Goal: Task Accomplishment & Management: Complete application form

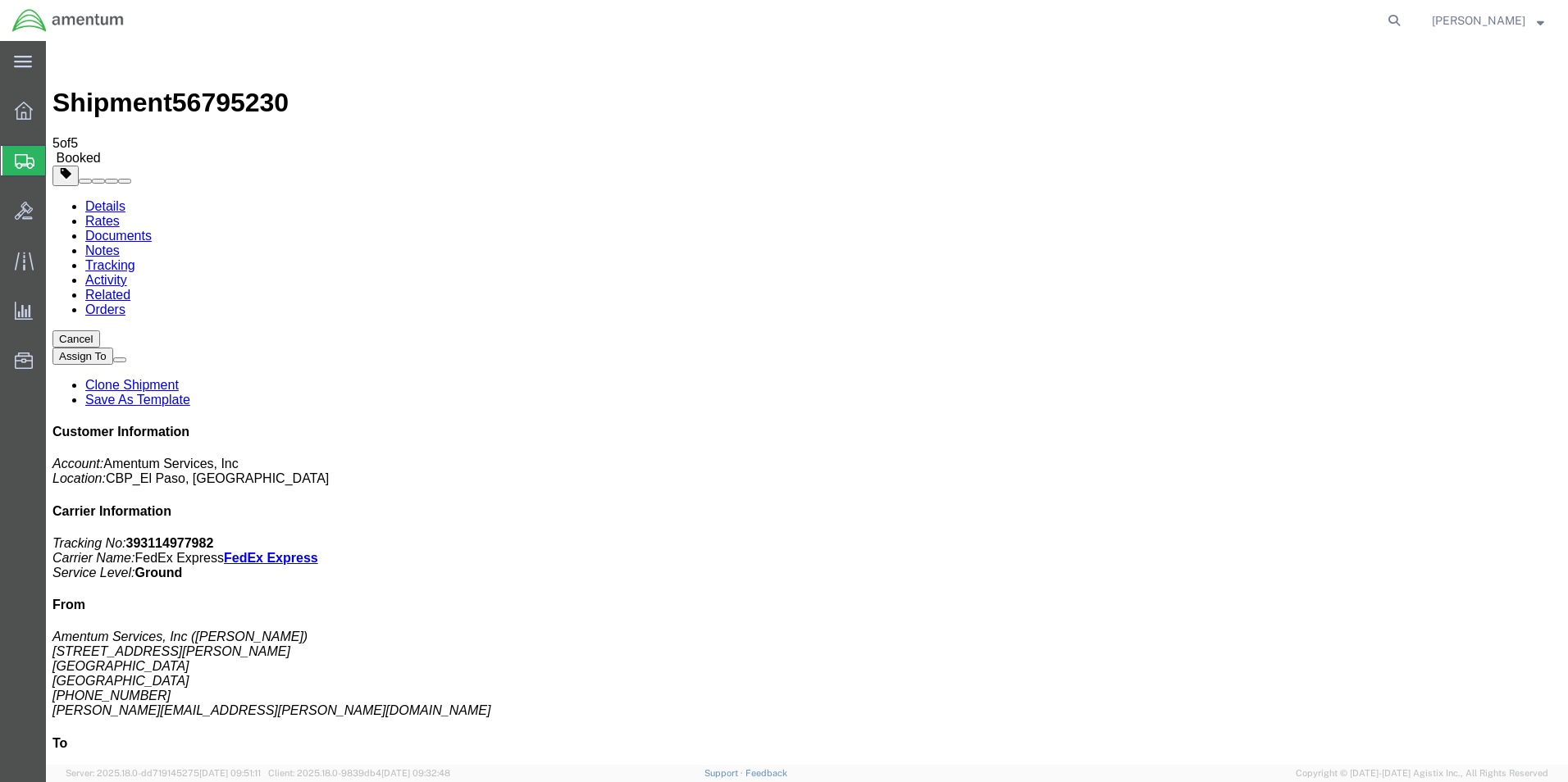
click at [0, 0] on span "Create from Template" at bounding box center [0, 0] width 0 height 0
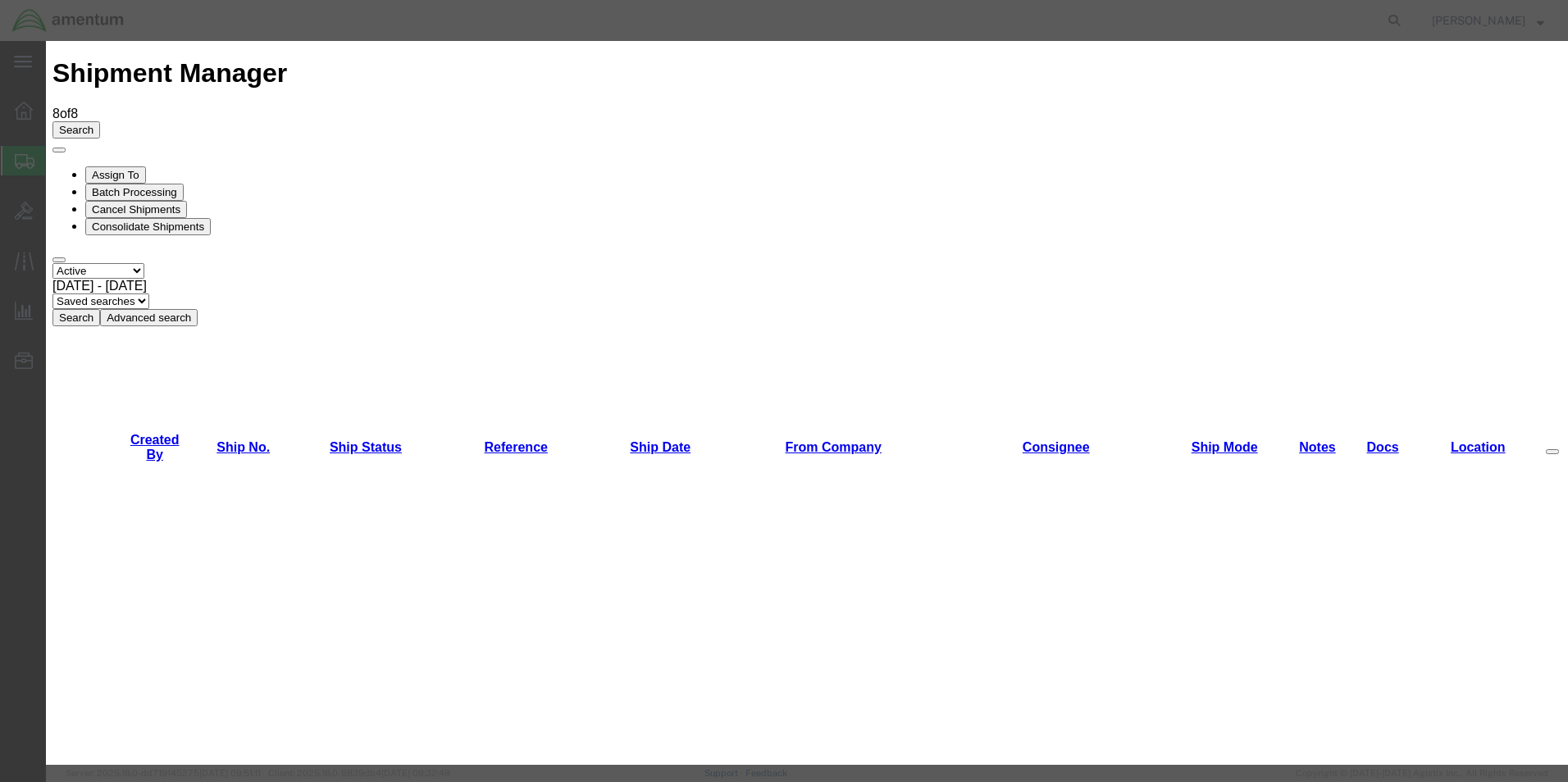
scroll to position [246, 0]
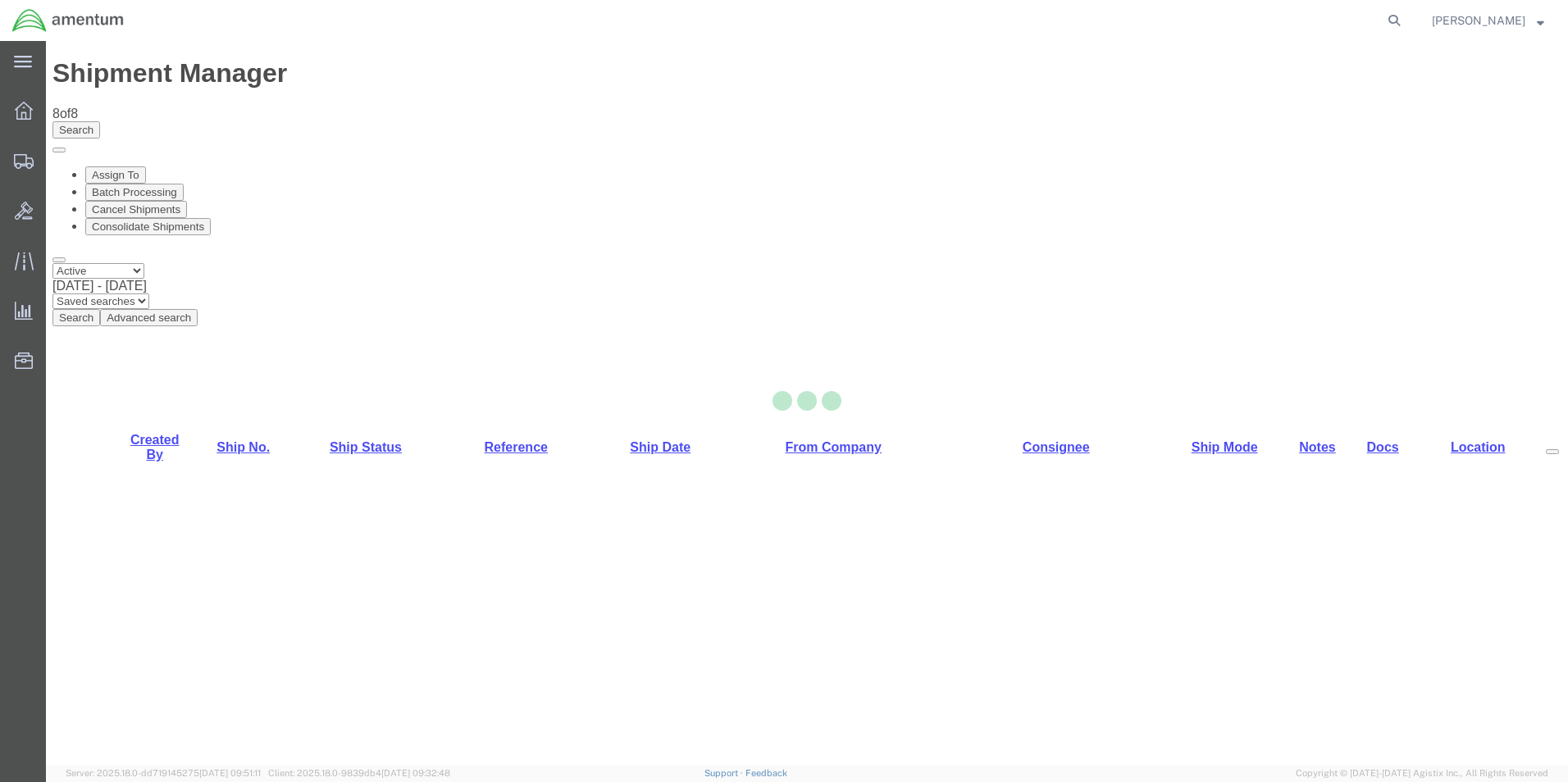
select select "49831"
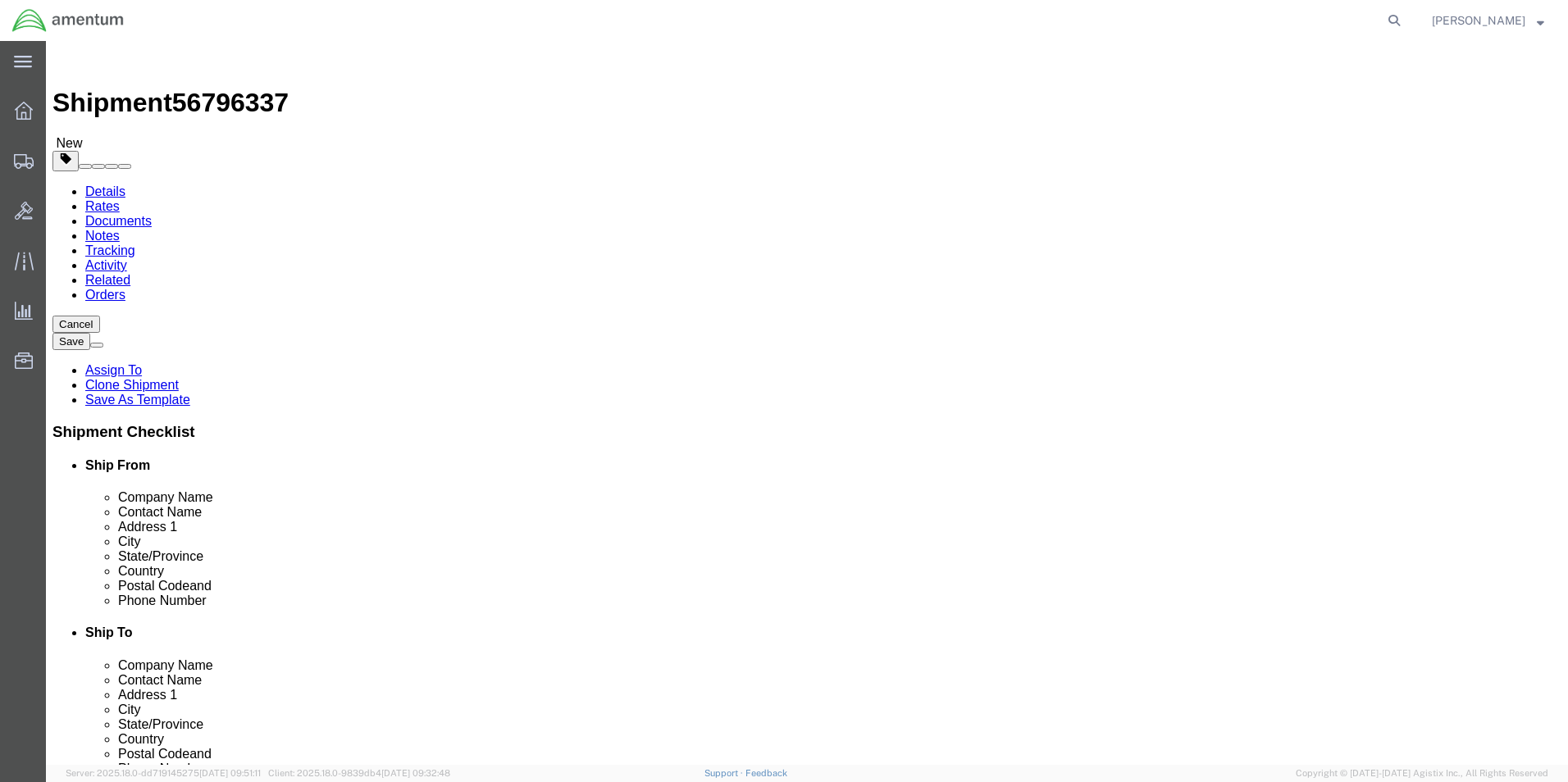
click input "[PERSON_NAME] CBP0027848"
click input "[PERSON_NAME] CBP0044078"
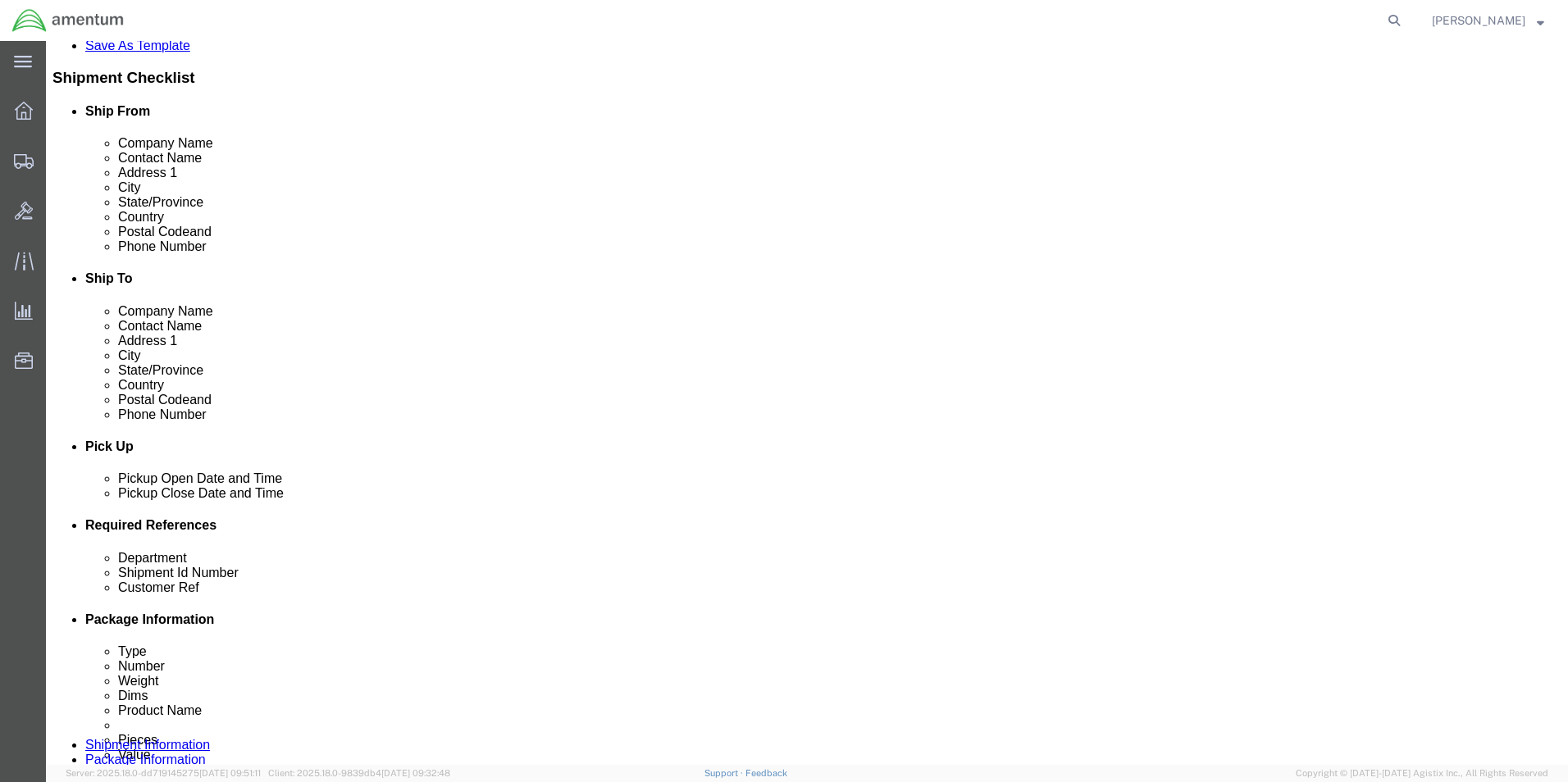
scroll to position [574, 0]
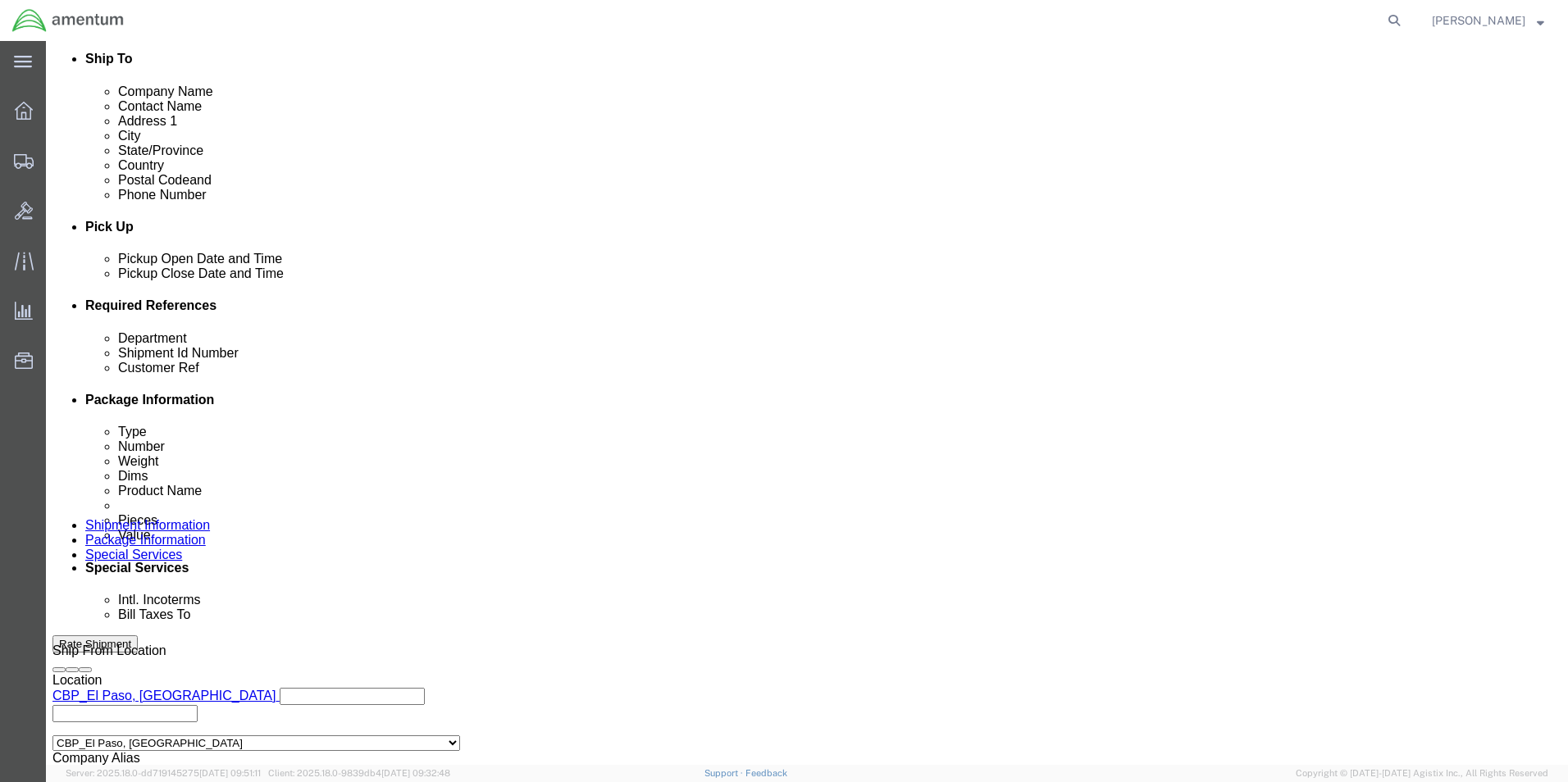
type input "[PERSON_NAME] CBP0044078"
click input "PR# 139639"
paste input "CBP0044078"
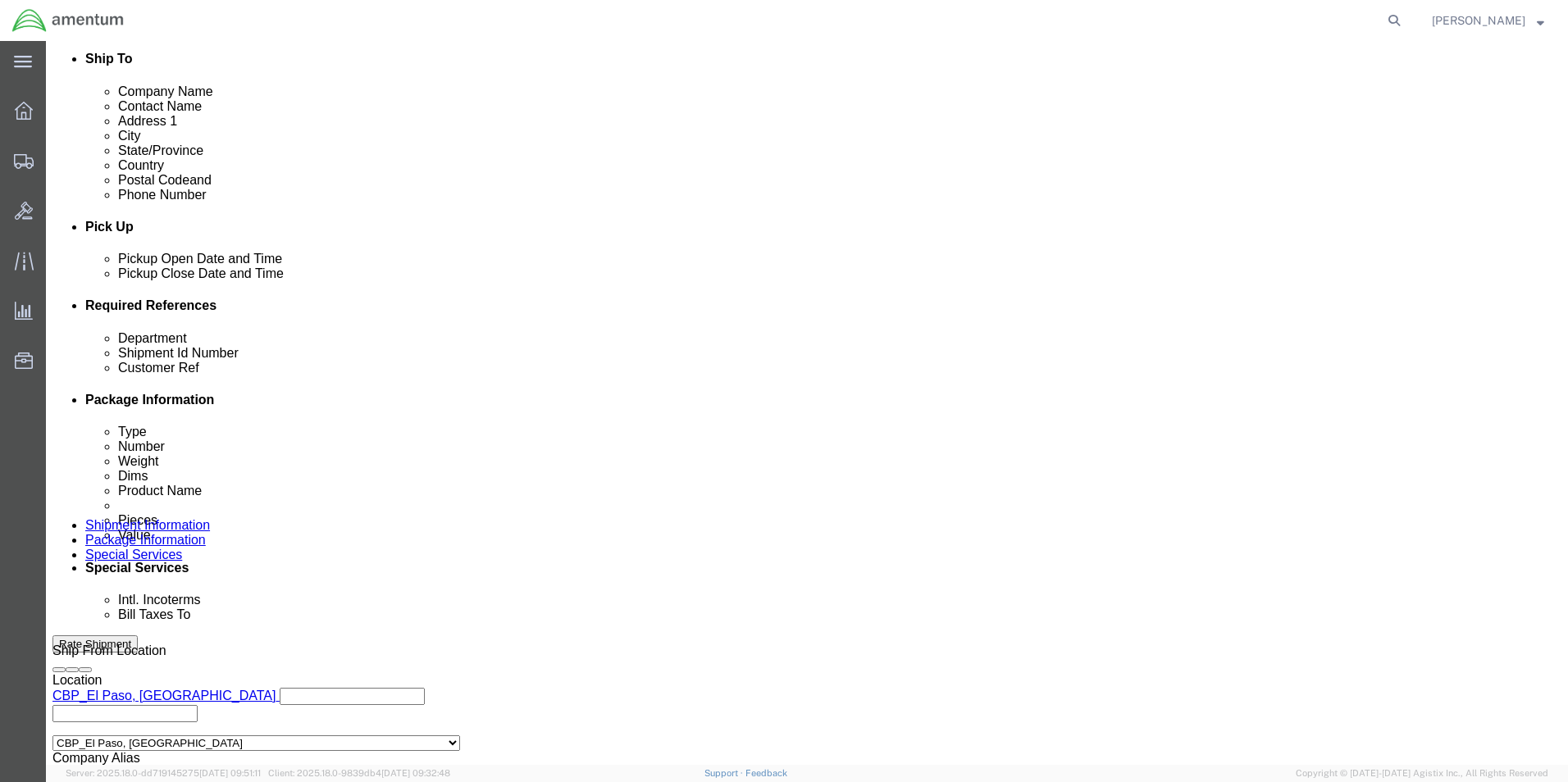
type input "CBP0044078"
click input "PR# 139639"
paste input "CBP0044078"
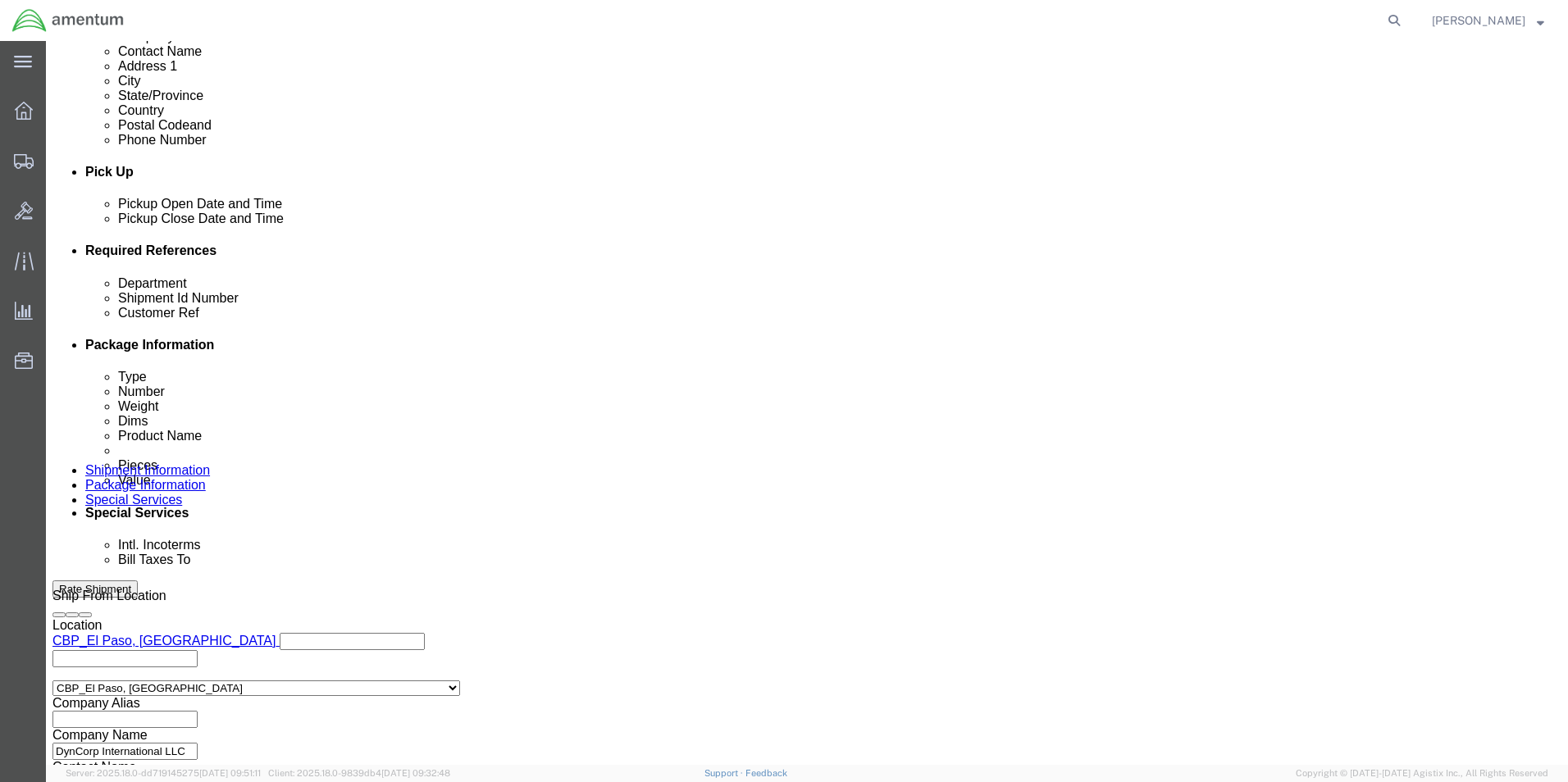
scroll to position [656, 0]
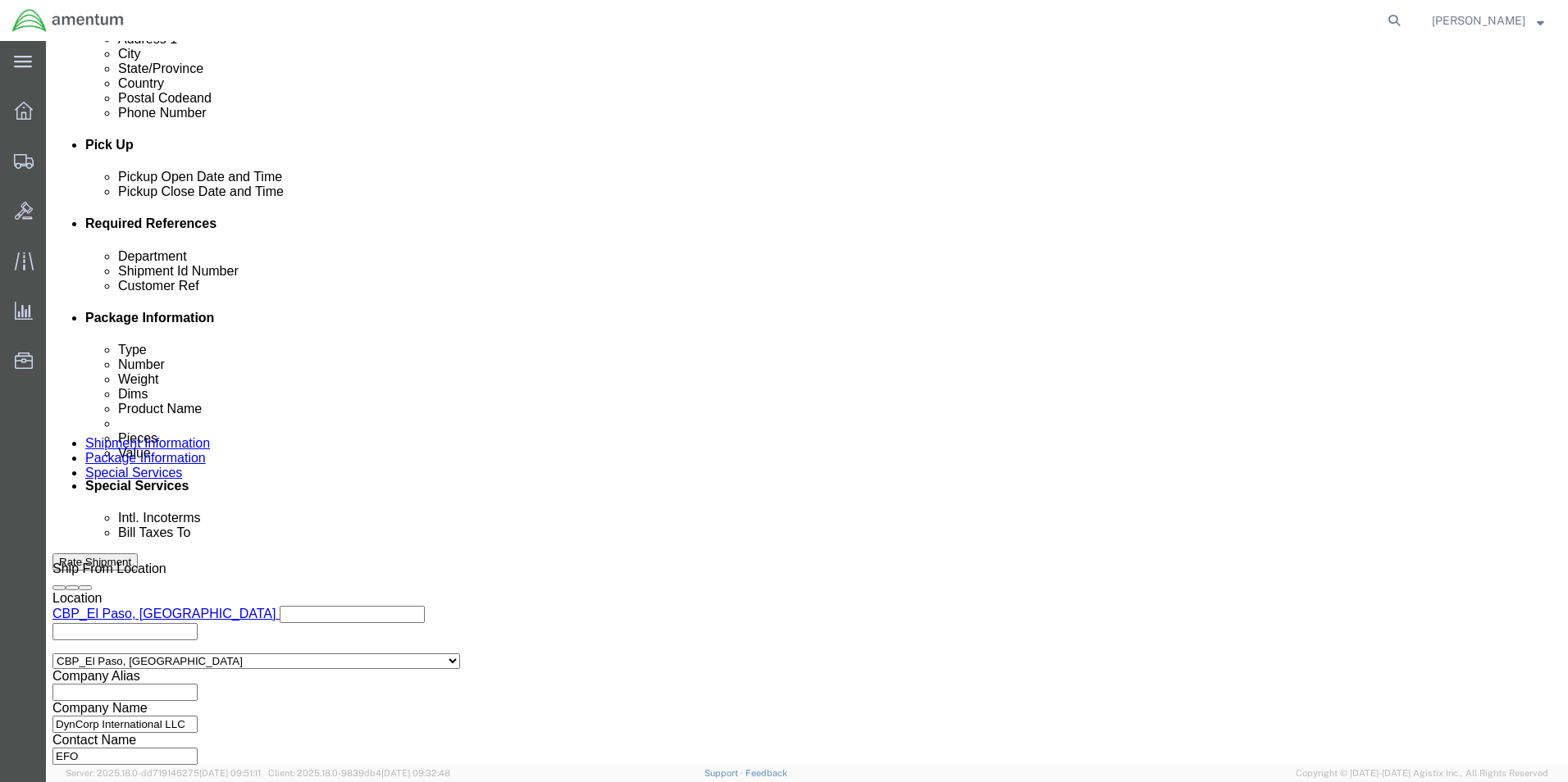
type input "CBP0044078"
click button "Continue"
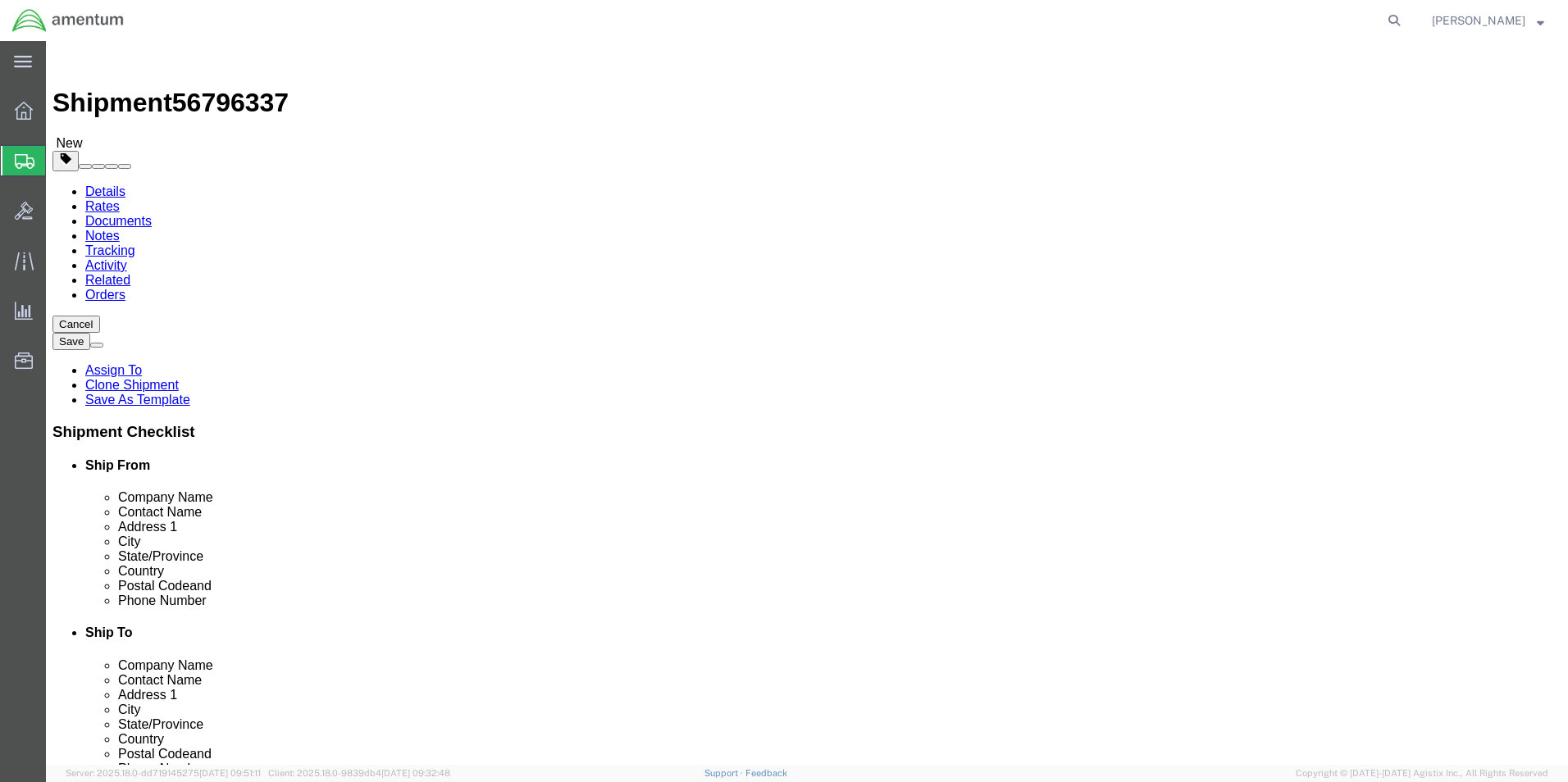
click input "10.00"
type input "12"
type input "9"
type input "6"
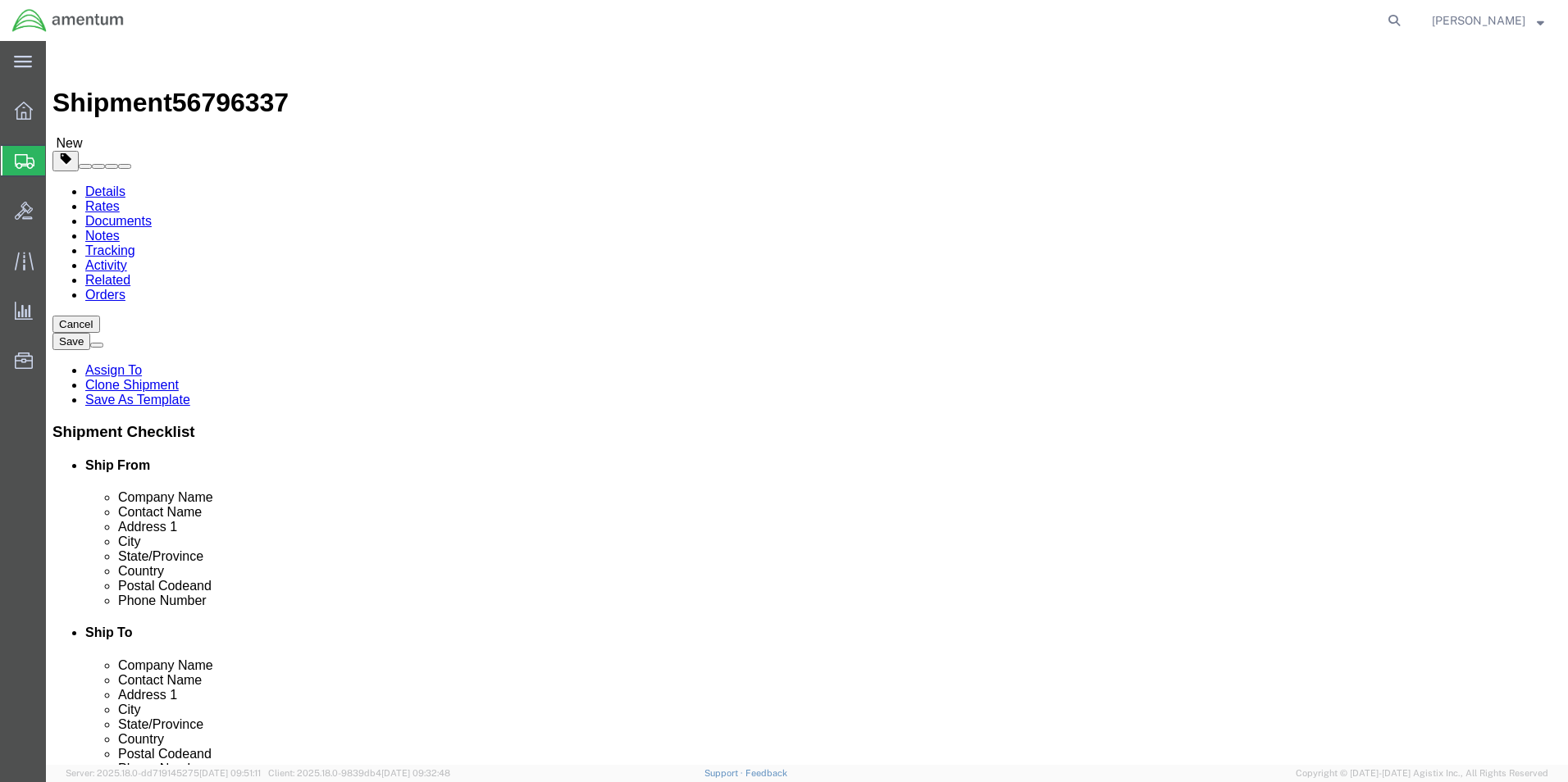
click input "6.00"
type input "."
type input "3.80"
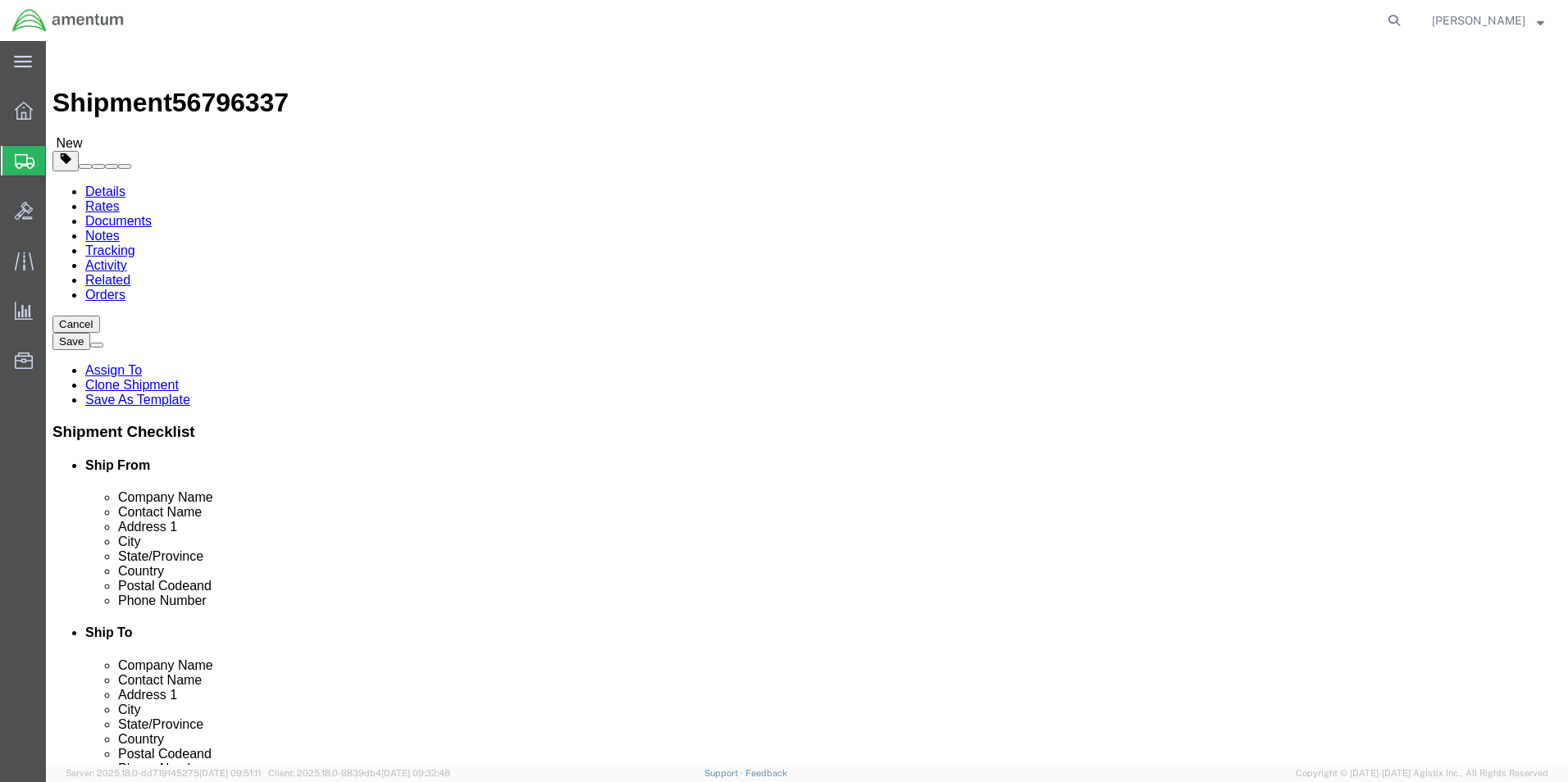
click div "Pieces: 1.00 Each Total value: 100.00 USD"
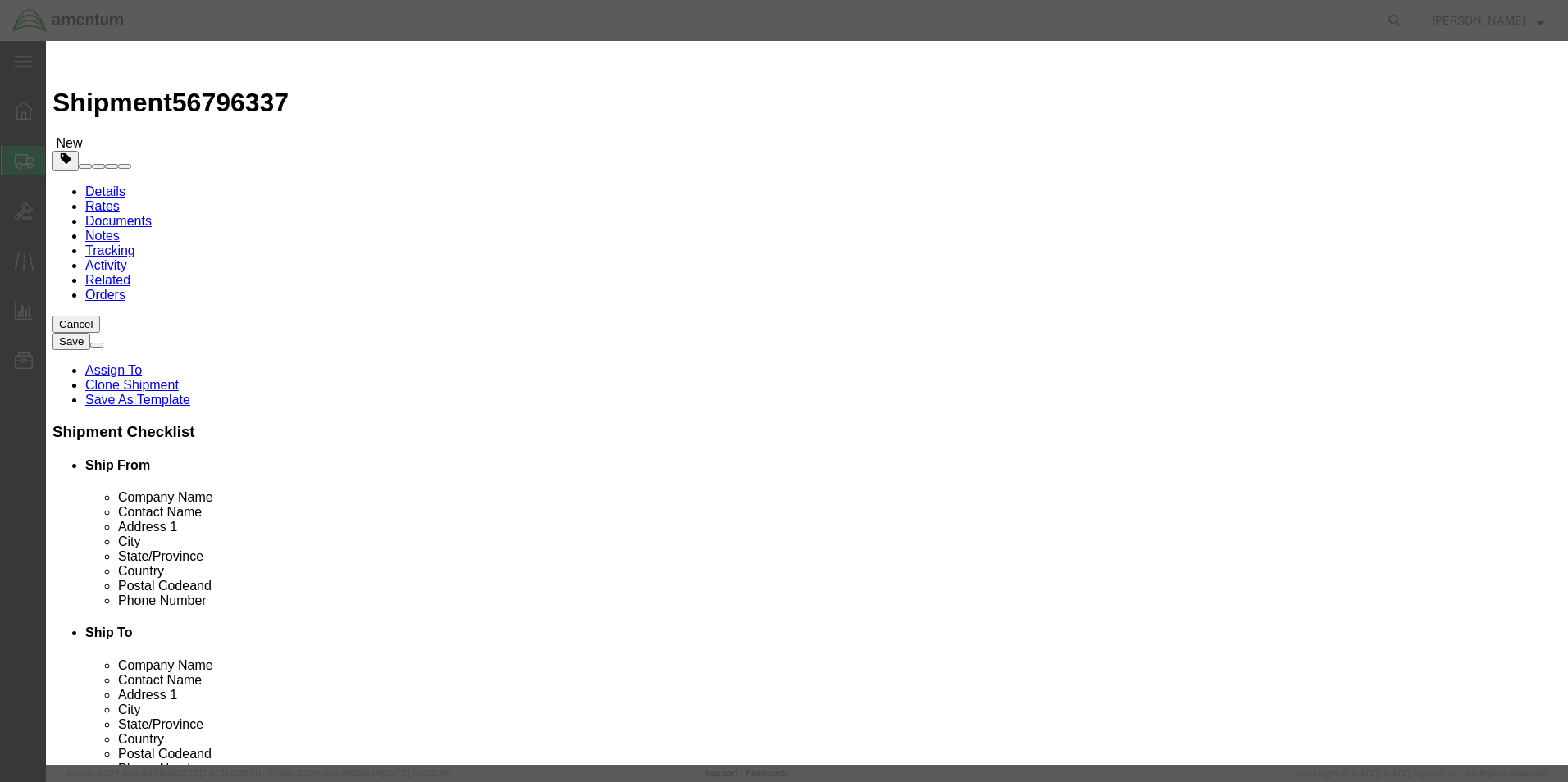
click input "BLOWER"
type input "PART"
click div "Commodity library"
click button "Save & Close"
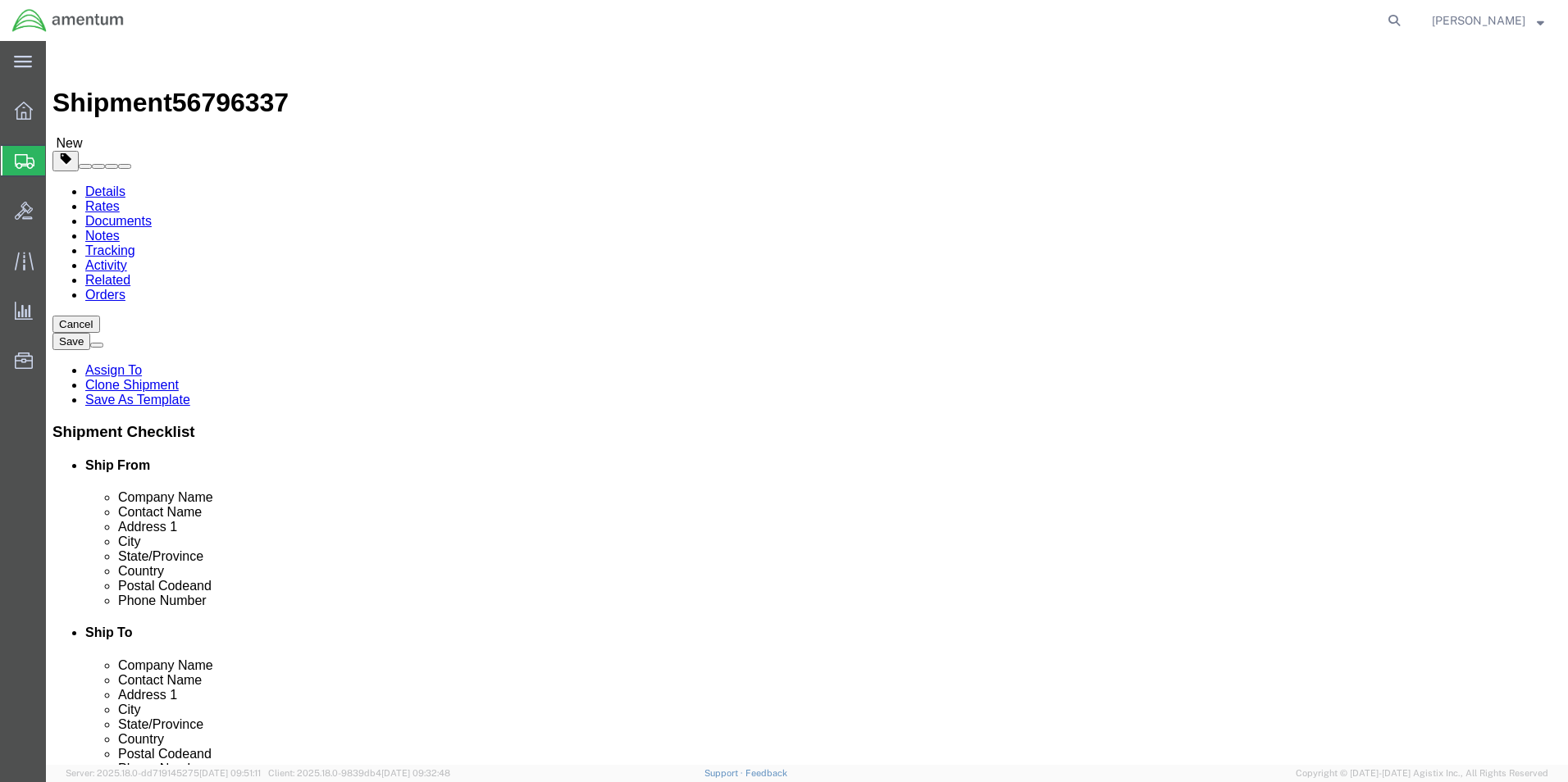
click button "Rate Shipment"
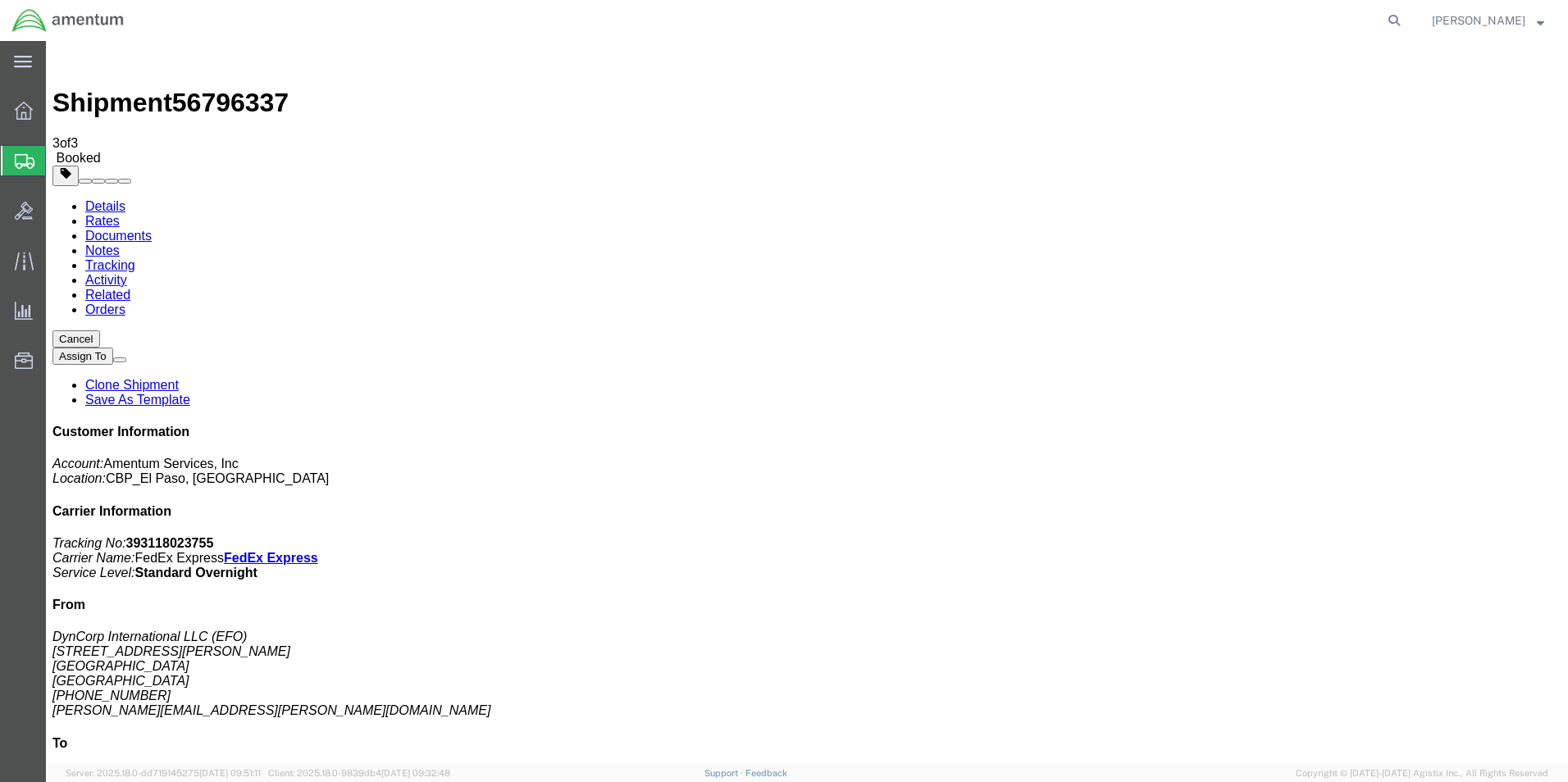
click at [0, 0] on span "Create from Template" at bounding box center [0, 0] width 0 height 0
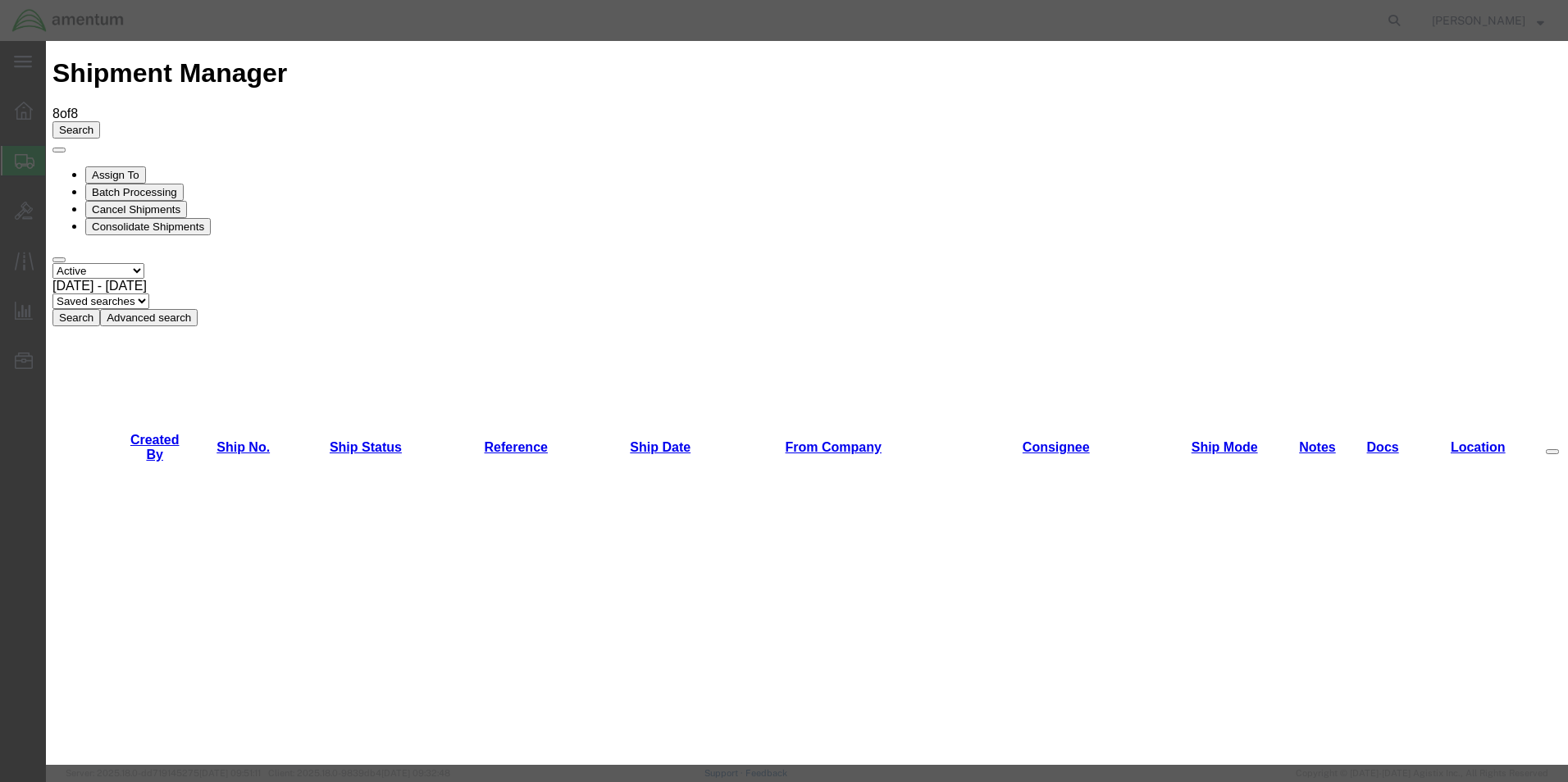
scroll to position [1066, 0]
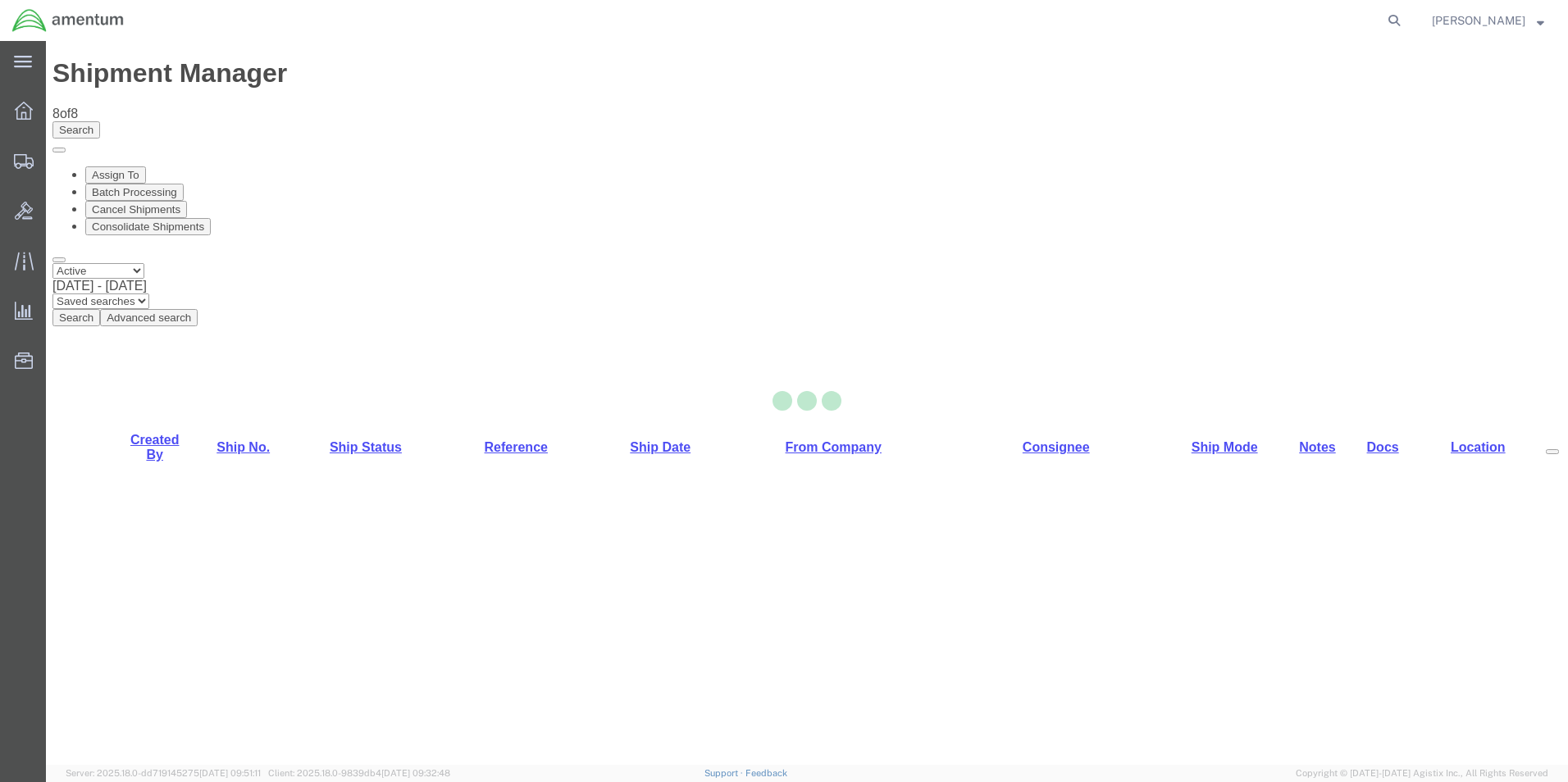
select select "49831"
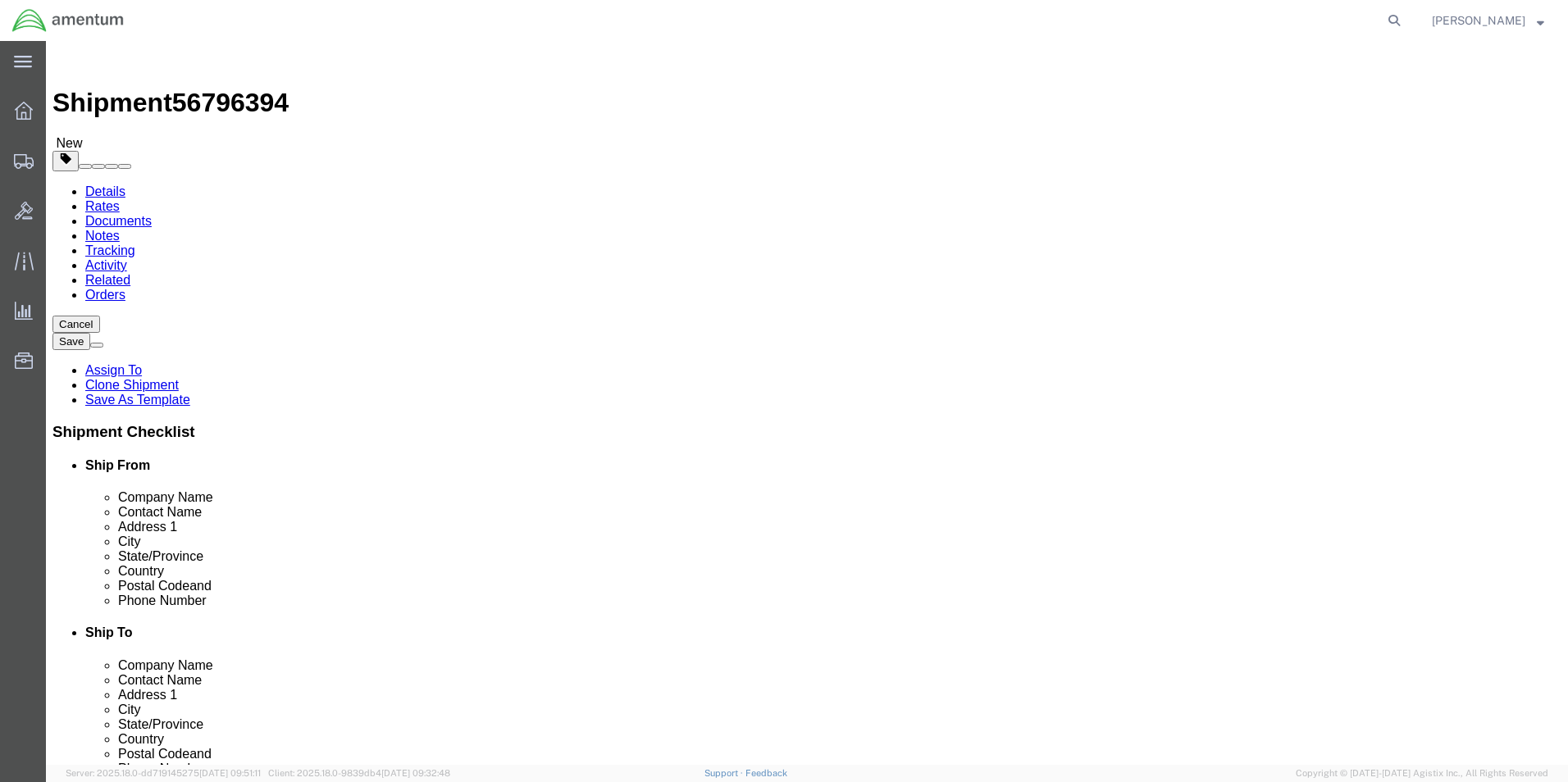
drag, startPoint x: 1012, startPoint y: 302, endPoint x: 971, endPoint y: 303, distance: 41.0
click input "PRIME INDUSTRIES CBP0030060"
drag, startPoint x: 1042, startPoint y: 299, endPoint x: 936, endPoint y: 307, distance: 106.3
click input "PRIME INDUSTRIES CBP0044052/53/54"
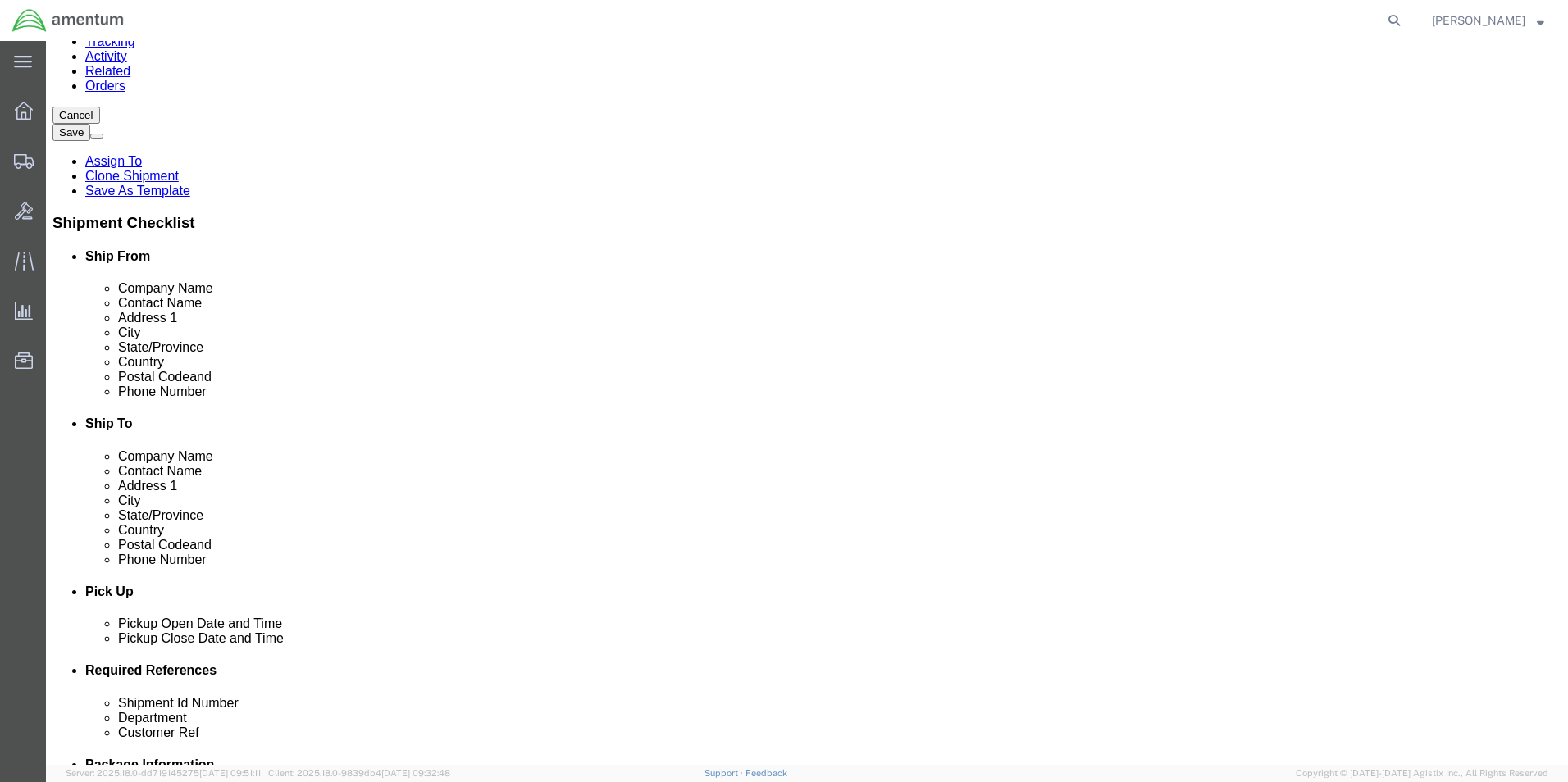
scroll to position [492, 0]
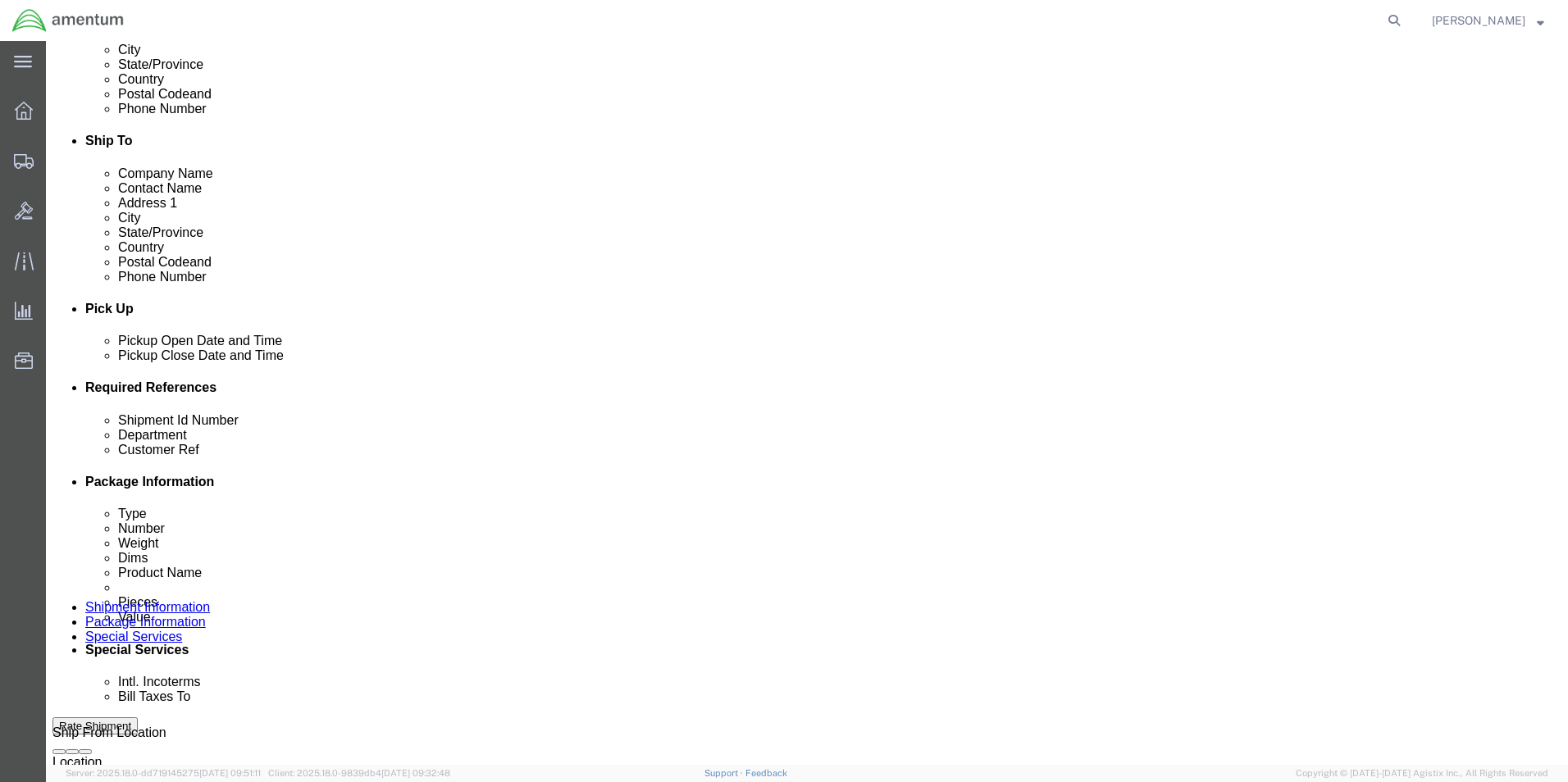
type input "PRIME INDUSTRIES CBP0044052/53/54"
click input "148583"
paste input "CBP0044052/53/54"
type input "CBP0044052/53/54"
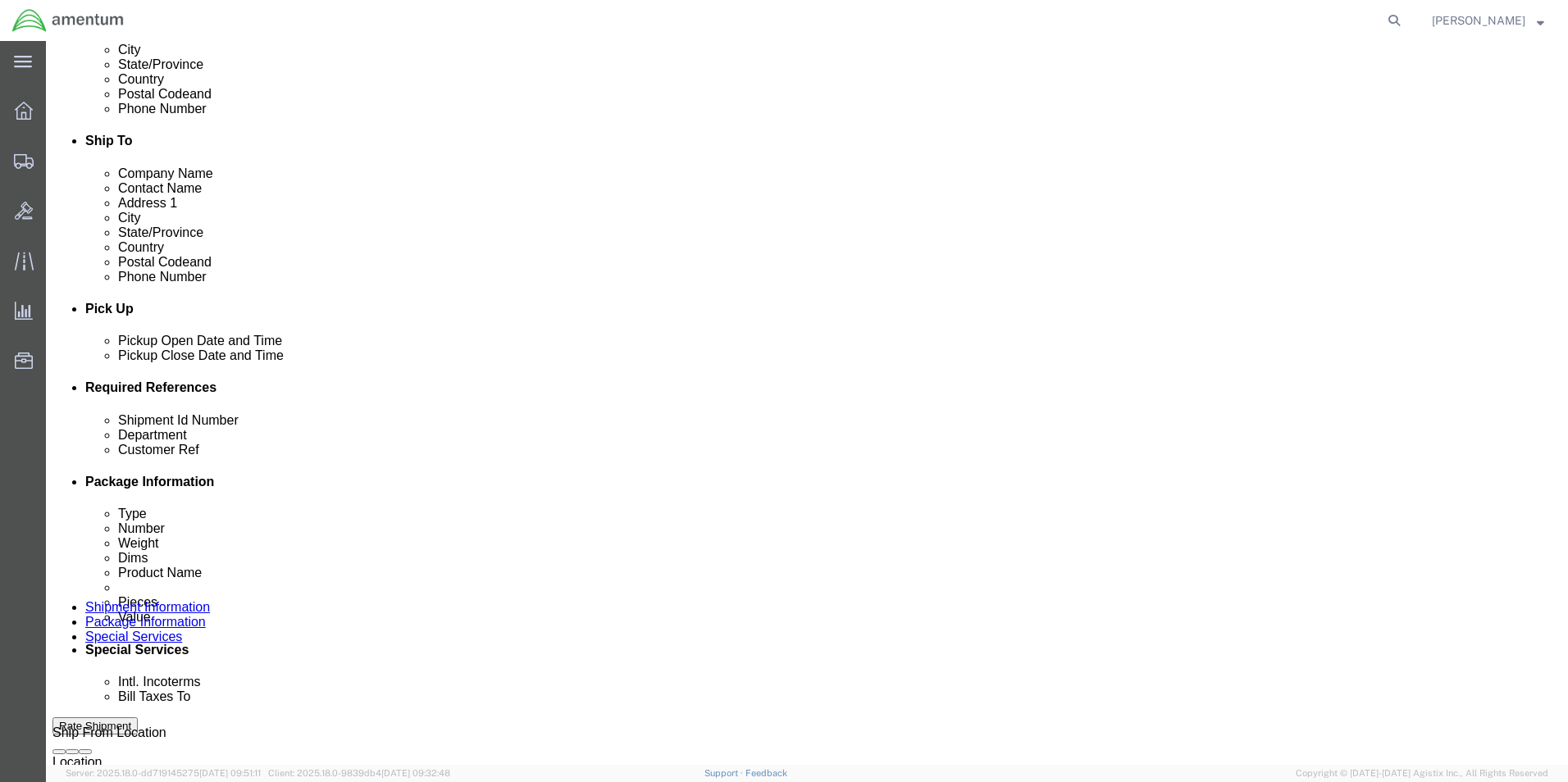
click input "148583"
paste input "CBP0044052/53/54"
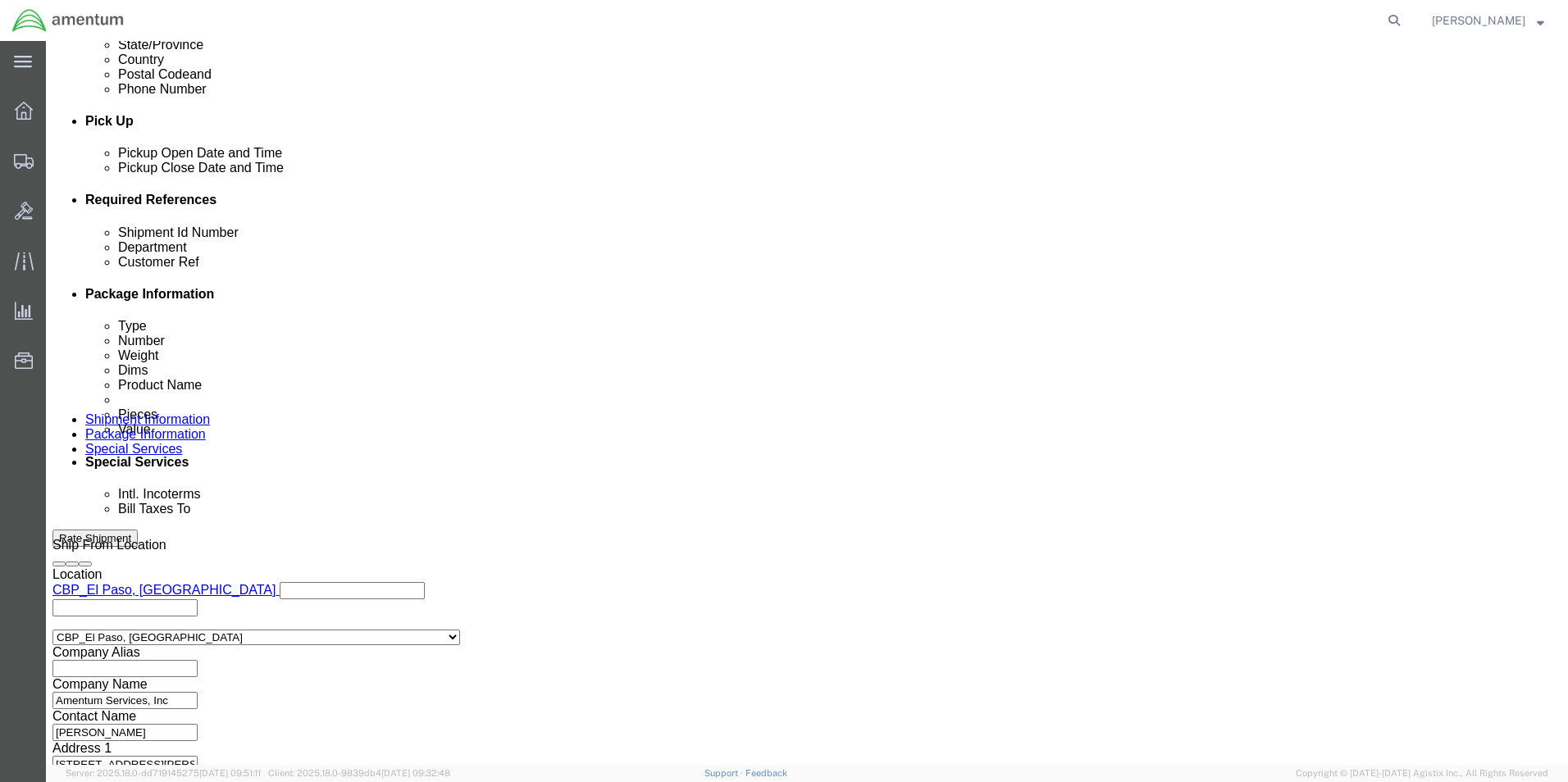
scroll to position [684, 0]
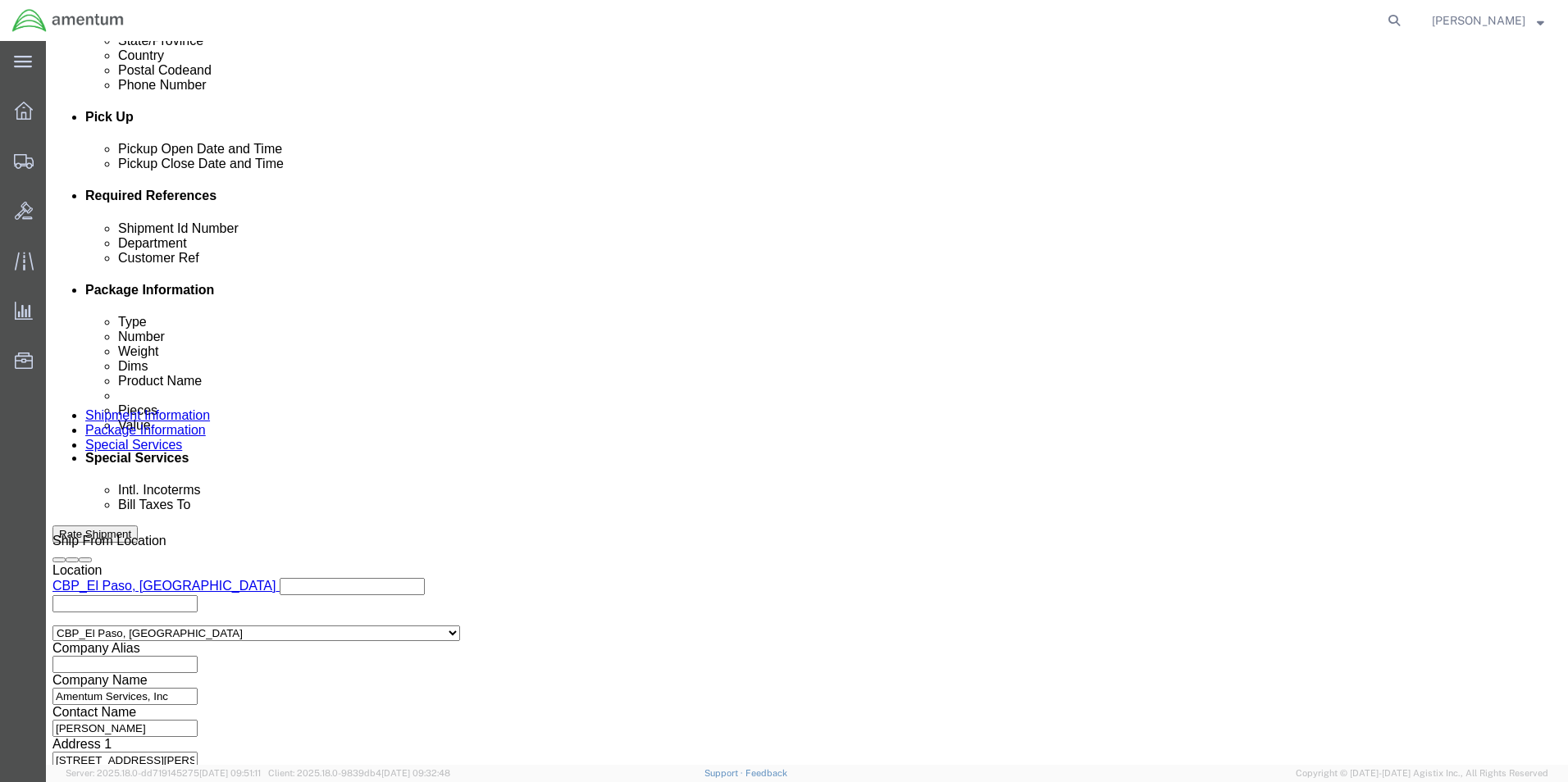
type input "CBP0044052/53/54"
click button "Continue"
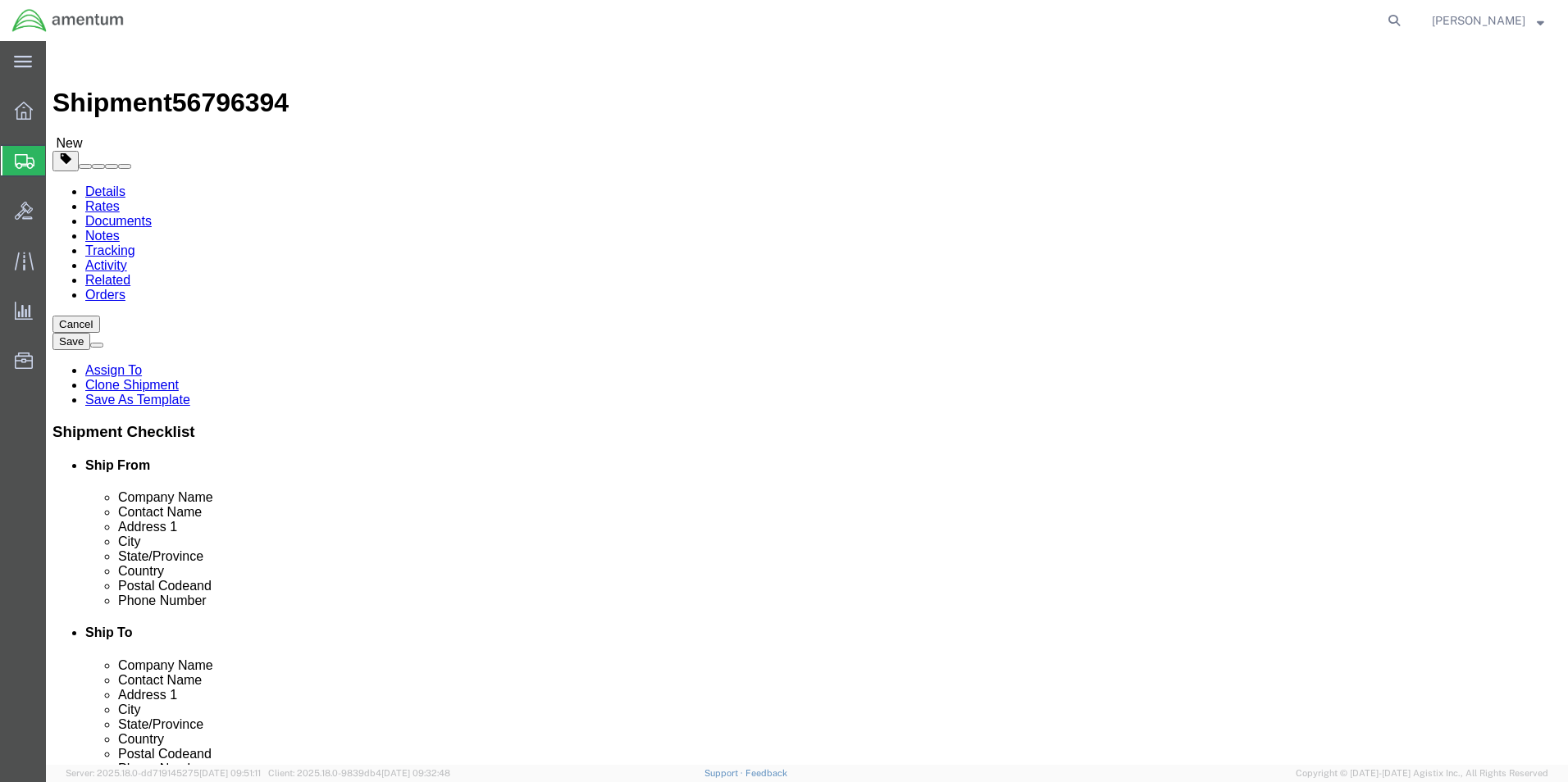
click input "18.00"
type input "22"
type input "14"
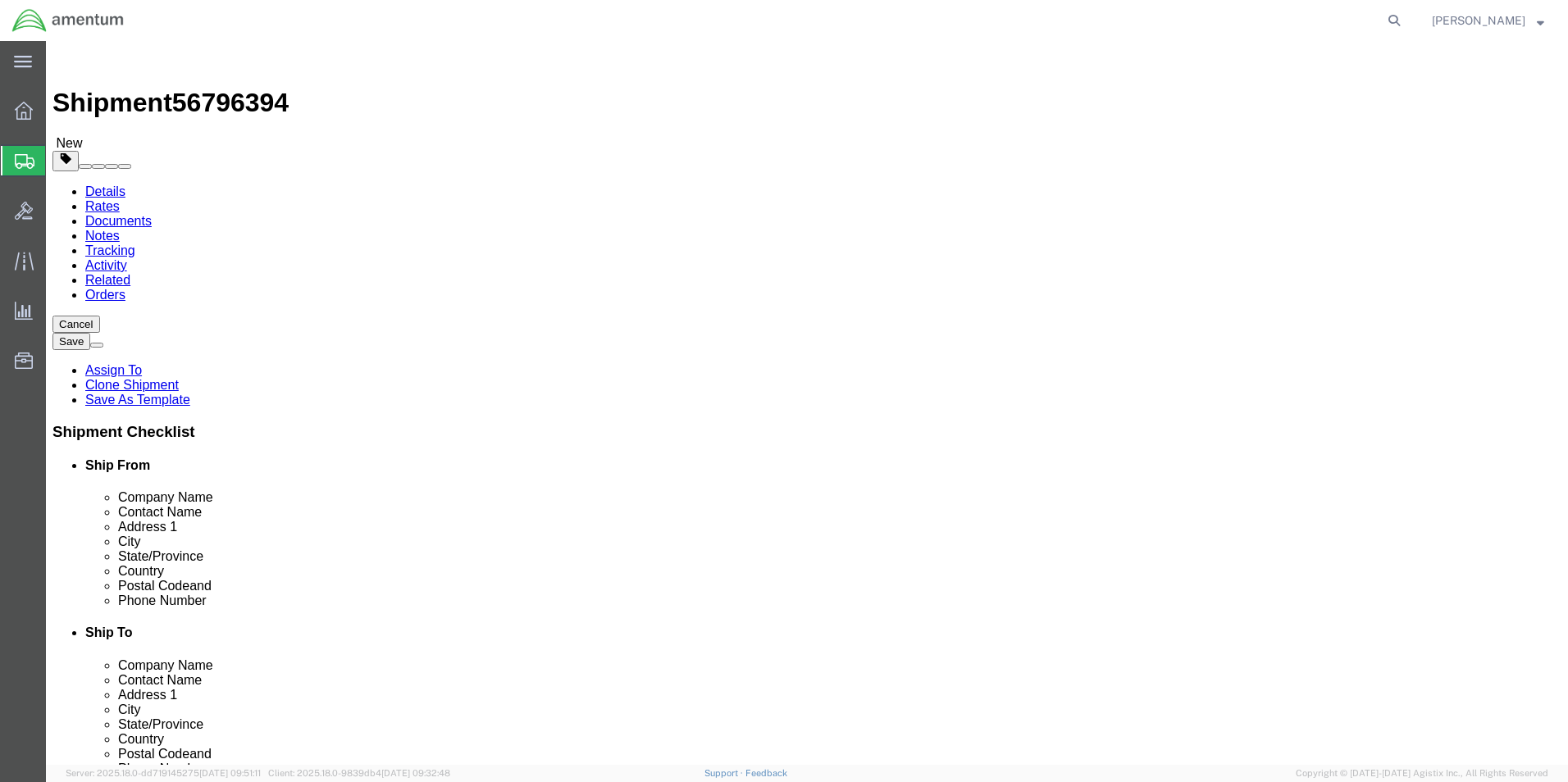
click input "31.20"
type input "33.25"
click dd "1.00 Each"
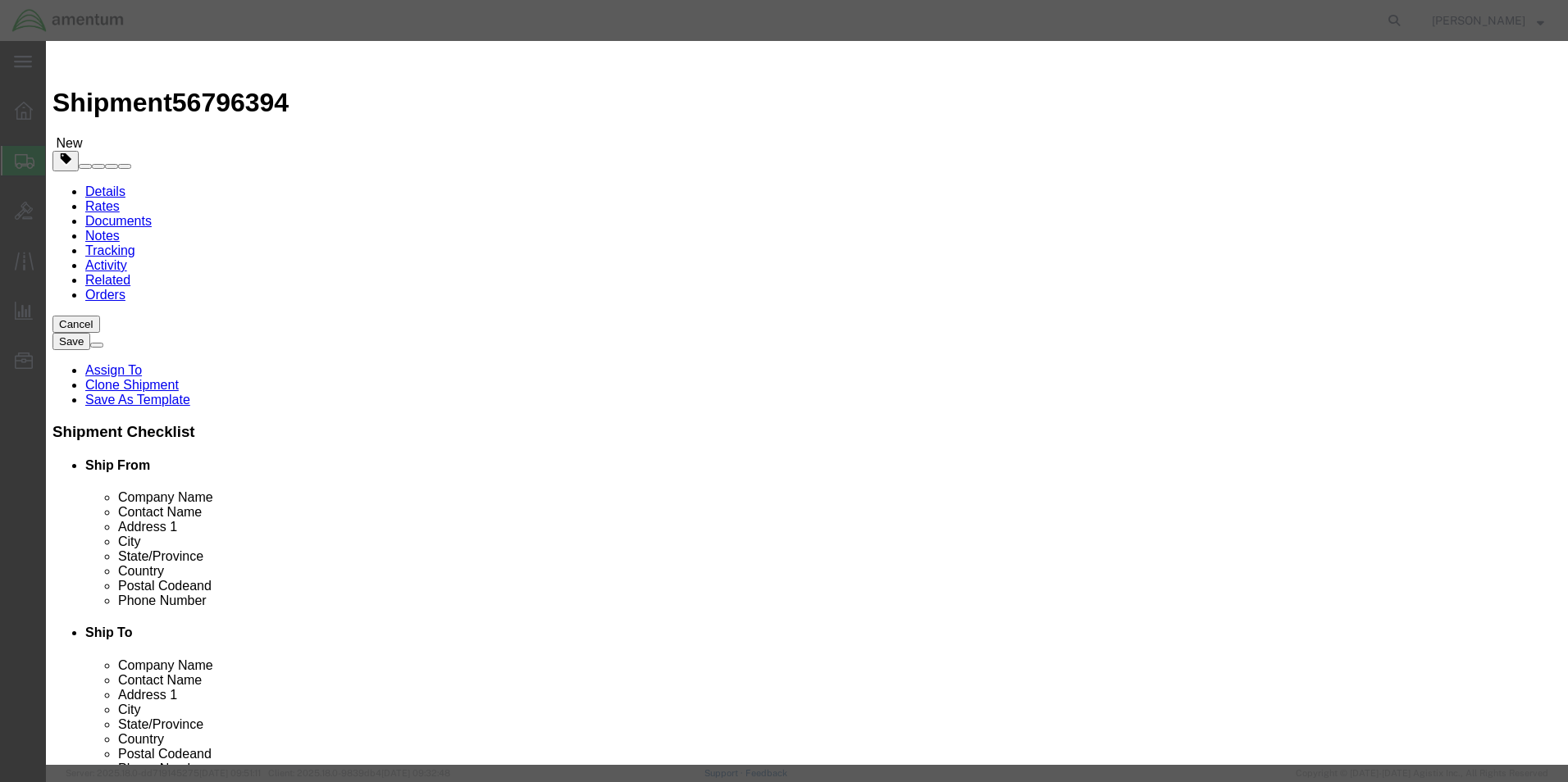
click input "1.00"
type input "3"
type input "300"
click button "Save & Close"
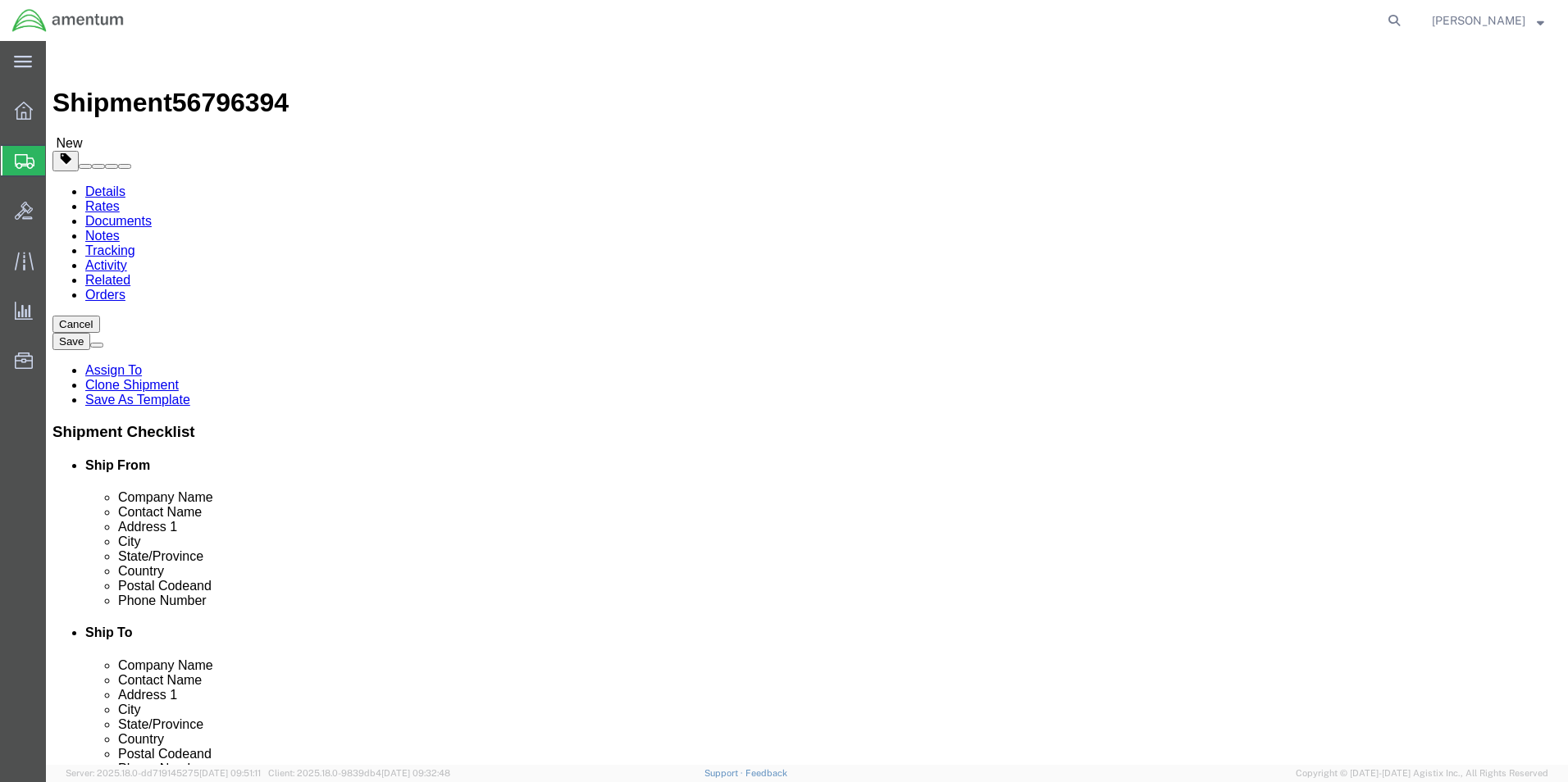
click input "1"
click select "Select Bale(s) Basket(s) Bolt(s) Bottle(s) Buckets Bulk Bundle(s) Can(s) Cardbo…"
click div "Package Type Select Bale(s) Basket(s) Bolt(s) Bottle(s) Buckets Bulk Bundle(s) …"
click input "1"
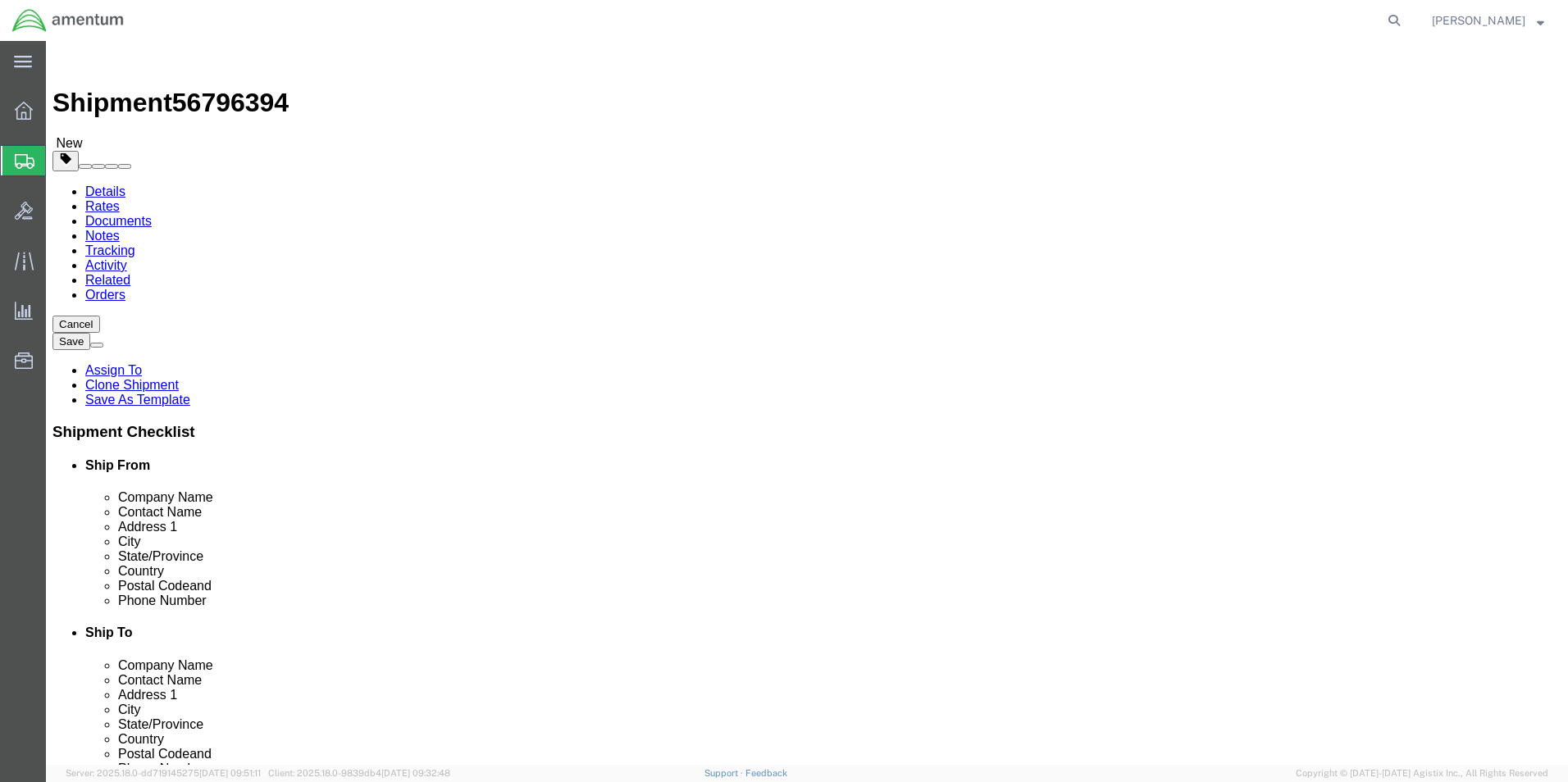
type input "3"
click input "33.25"
type input "99.75"
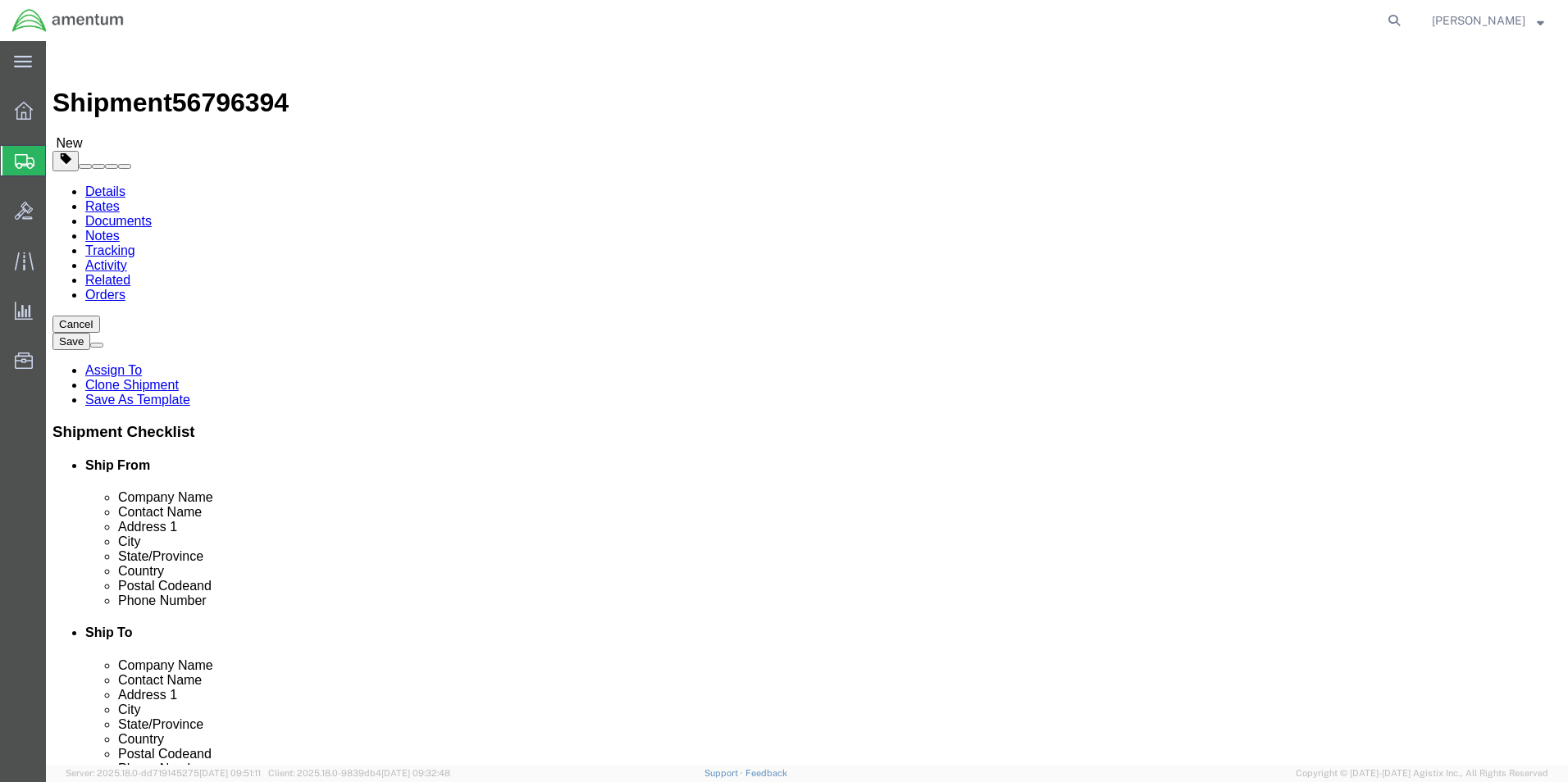
click button "Rate Shipment"
